Goal: Information Seeking & Learning: Find specific fact

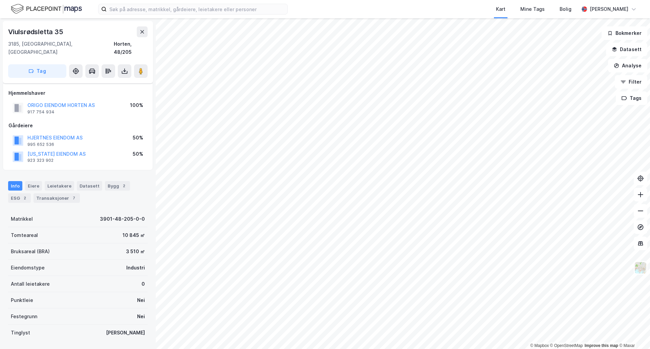
scroll to position [19, 0]
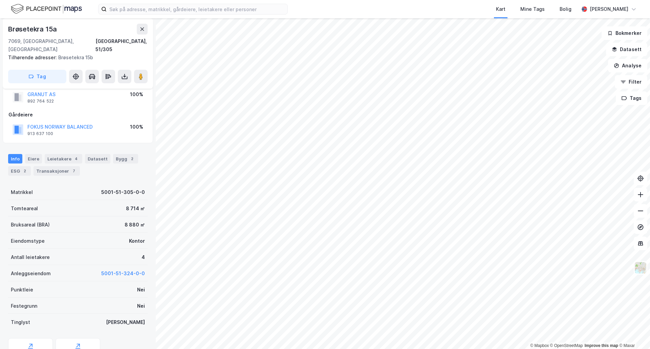
scroll to position [19, 0]
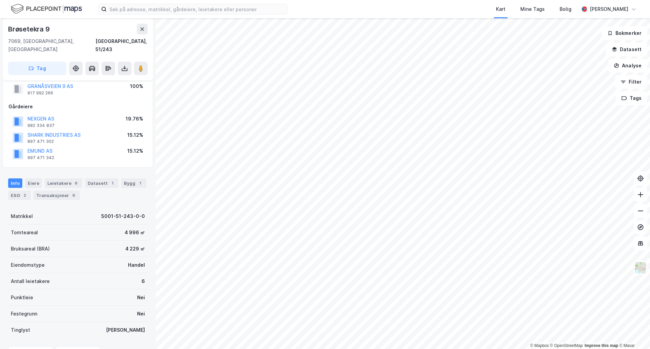
scroll to position [19, 0]
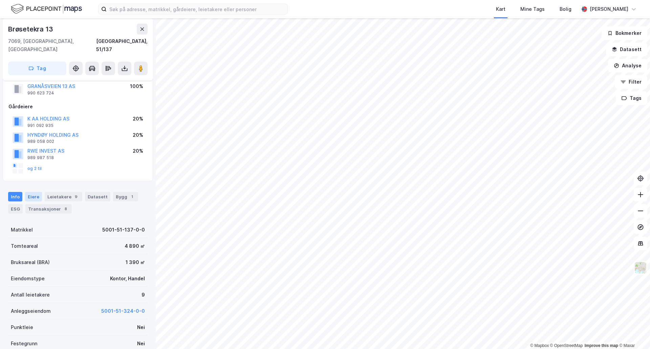
click at [26, 192] on div "Eiere" at bounding box center [33, 196] width 17 height 9
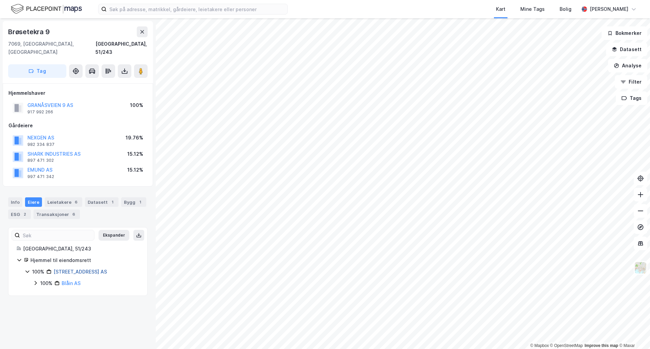
click at [78, 269] on link "[STREET_ADDRESS] AS" at bounding box center [81, 272] width 54 height 6
